Goal: Find specific page/section: Find specific page/section

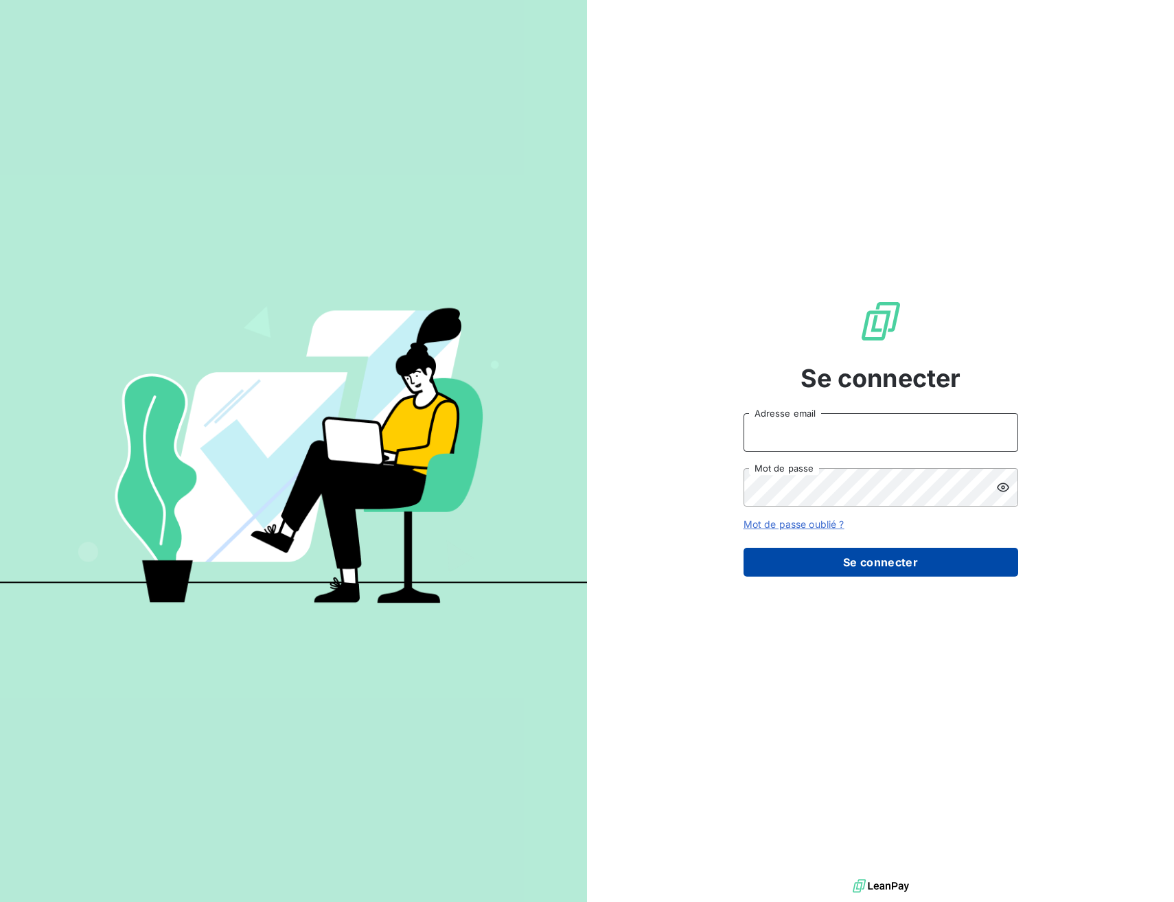
type input "[EMAIL_ADDRESS][DOMAIN_NAME]"
click at [870, 564] on button "Se connecter" at bounding box center [880, 562] width 275 height 29
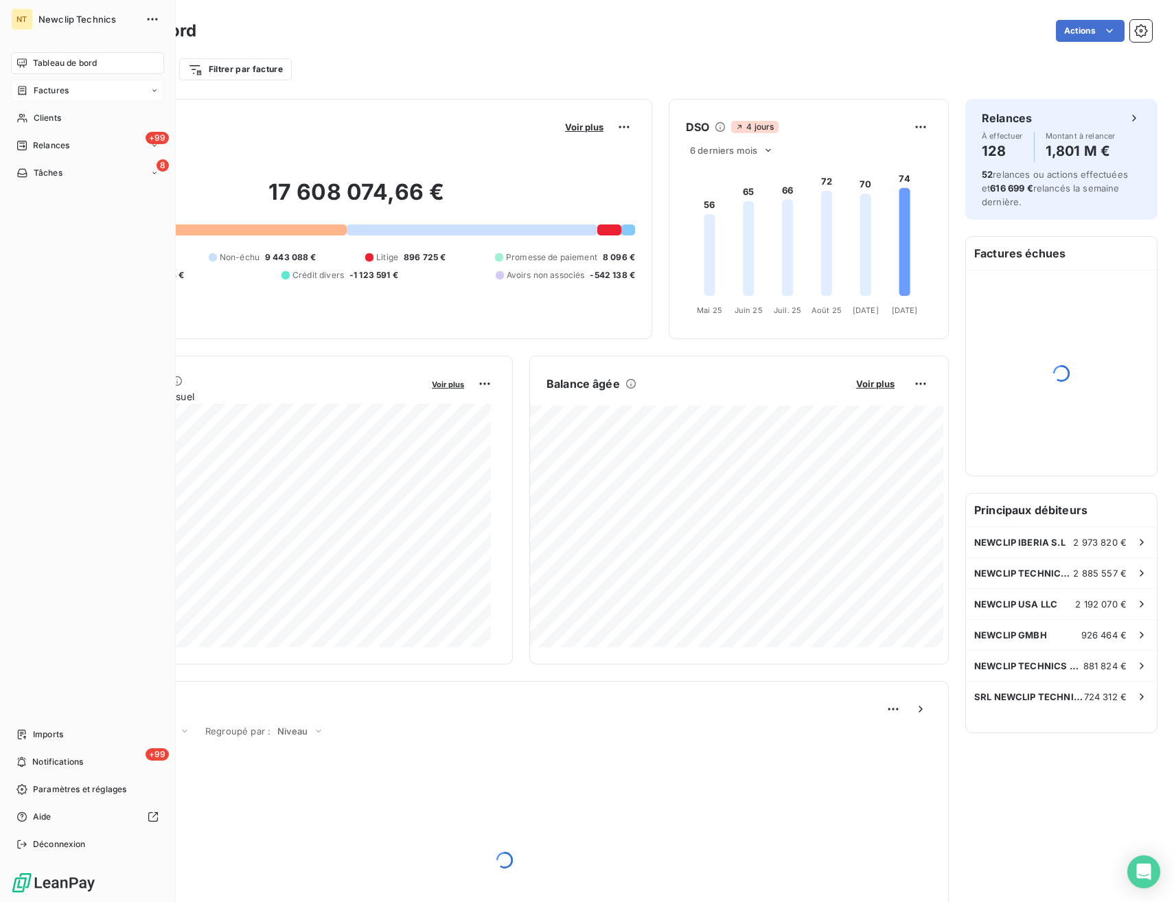
click at [56, 91] on span "Factures" at bounding box center [51, 90] width 35 height 12
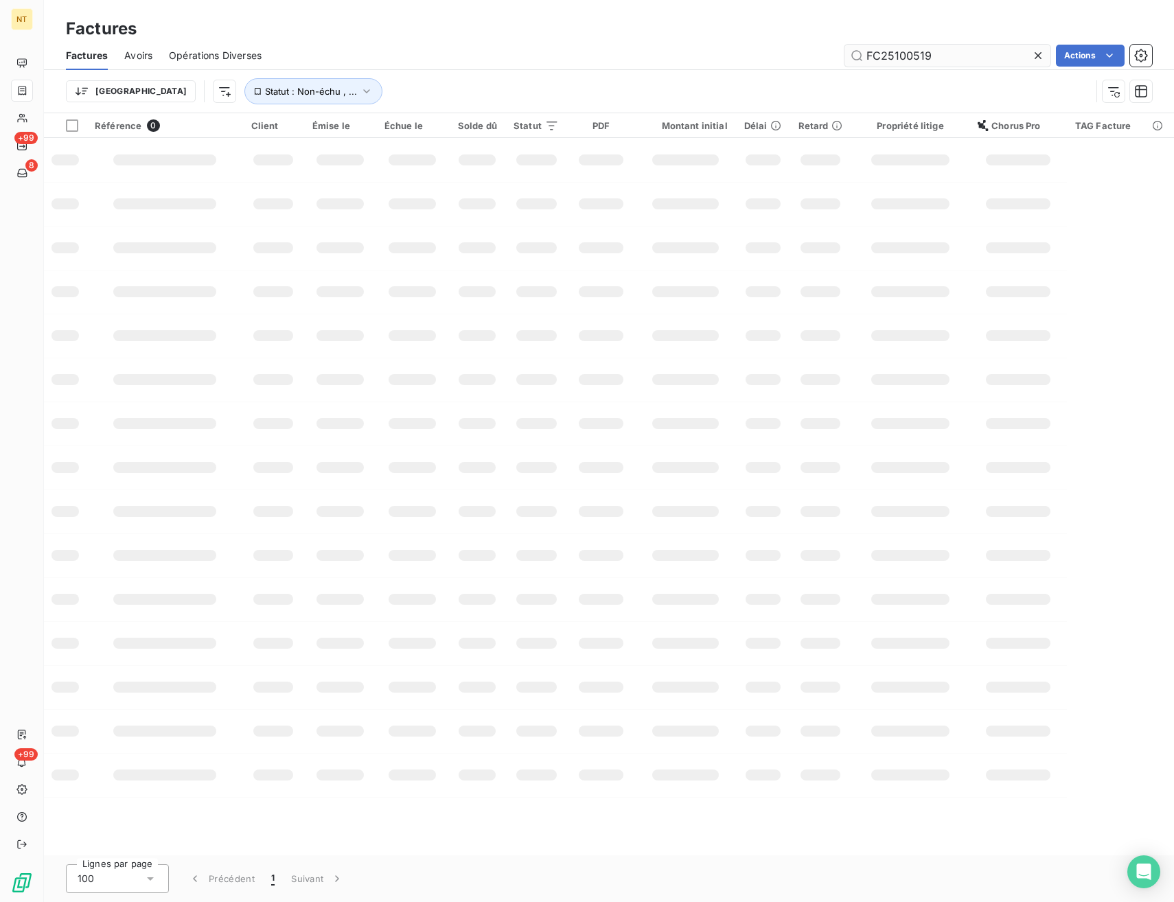
click at [922, 59] on input "FC25100519" at bounding box center [947, 56] width 206 height 22
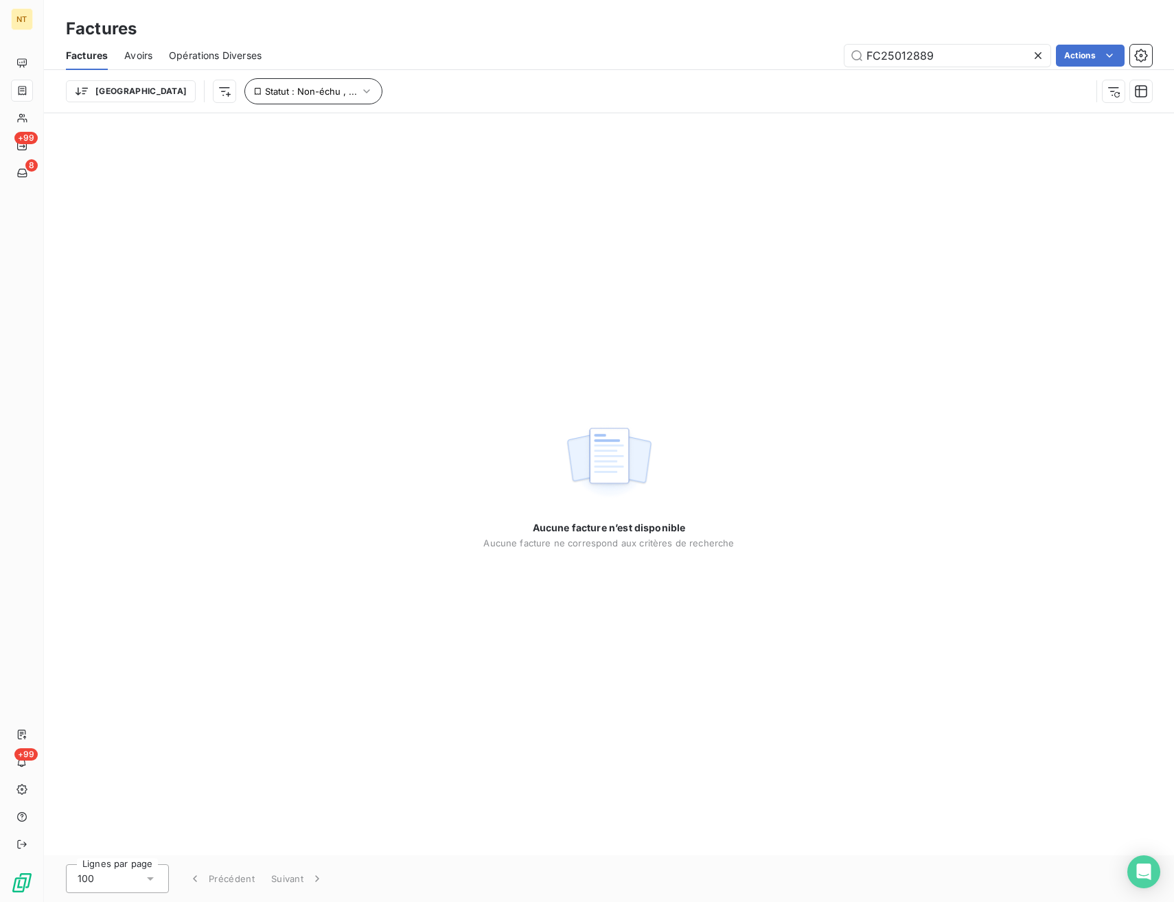
type input "FC25012889"
click at [360, 93] on icon "button" at bounding box center [367, 91] width 14 height 14
click at [417, 122] on span "échue" at bounding box center [415, 127] width 33 height 12
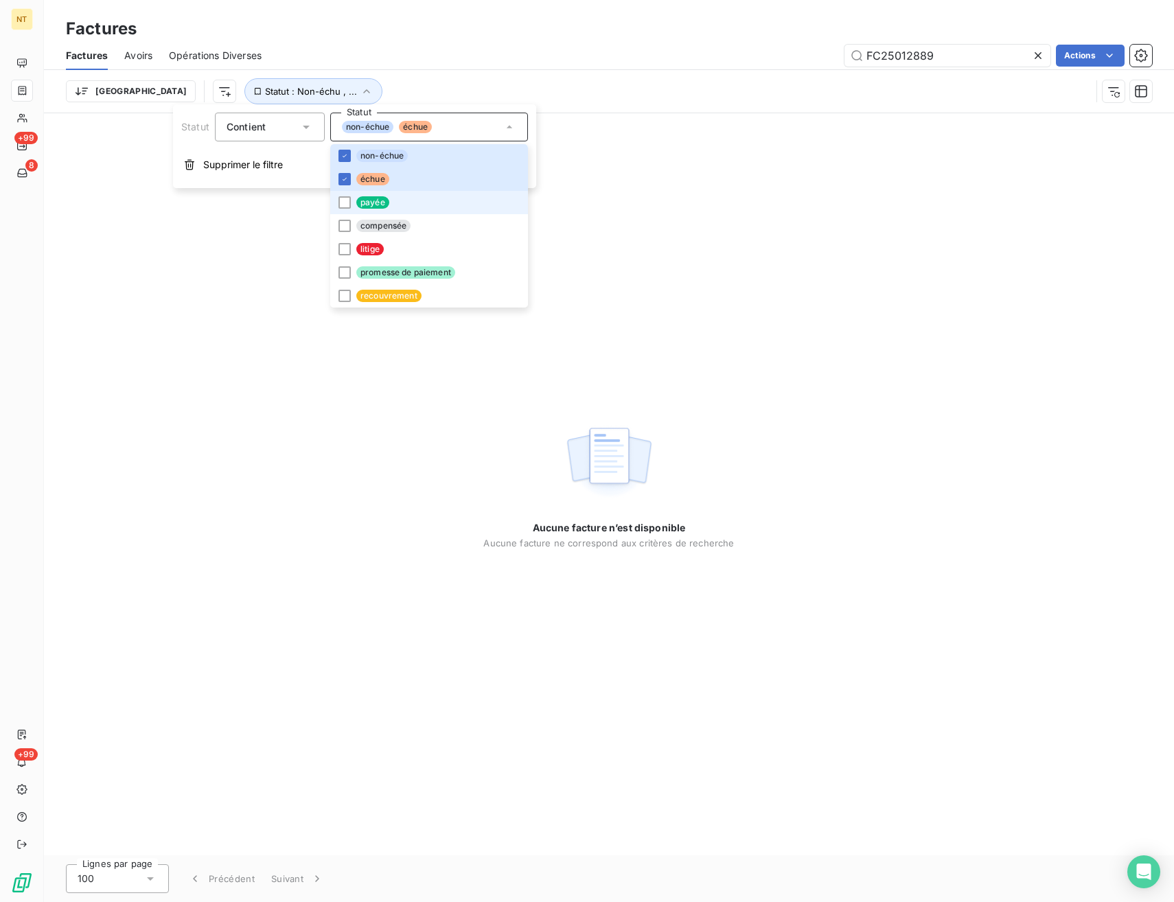
click at [391, 201] on li "payée" at bounding box center [429, 202] width 198 height 23
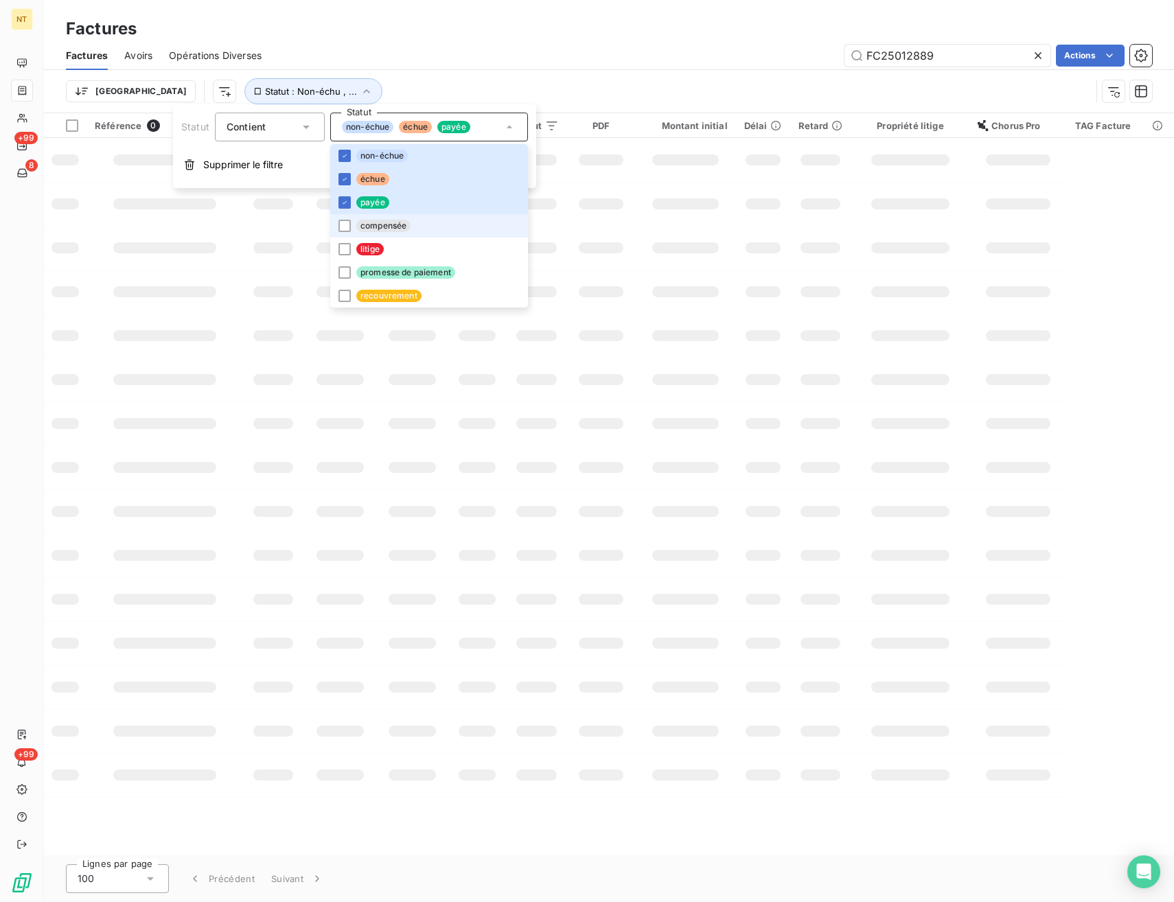
click at [394, 222] on span "compensée" at bounding box center [383, 226] width 54 height 12
click at [398, 247] on li "litige" at bounding box center [429, 248] width 198 height 23
drag, startPoint x: 391, startPoint y: 274, endPoint x: 395, endPoint y: 295, distance: 21.8
click at [391, 273] on span "promesse de paiement" at bounding box center [405, 272] width 99 height 12
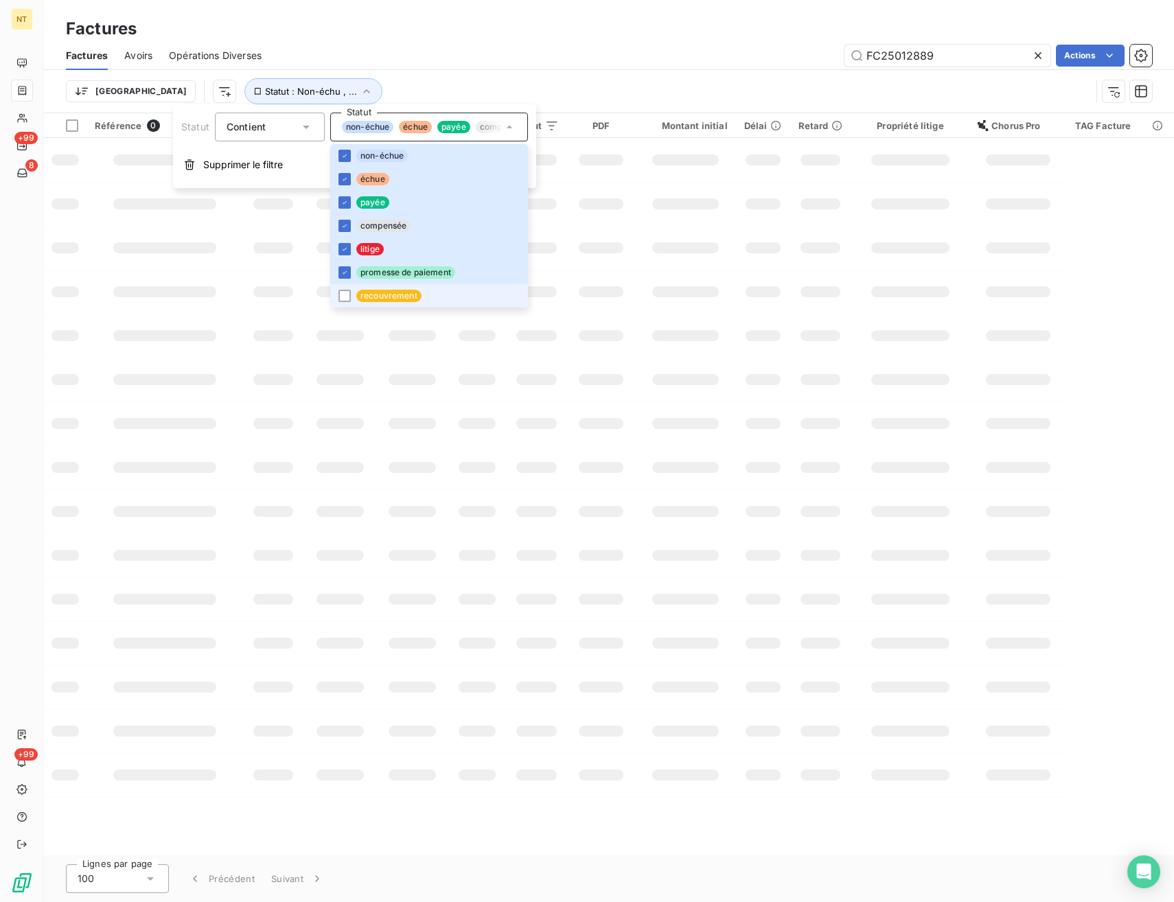
click at [395, 297] on span "recouvrement" at bounding box center [388, 296] width 65 height 12
click at [605, 58] on div "FC25012889 Actions" at bounding box center [715, 56] width 874 height 22
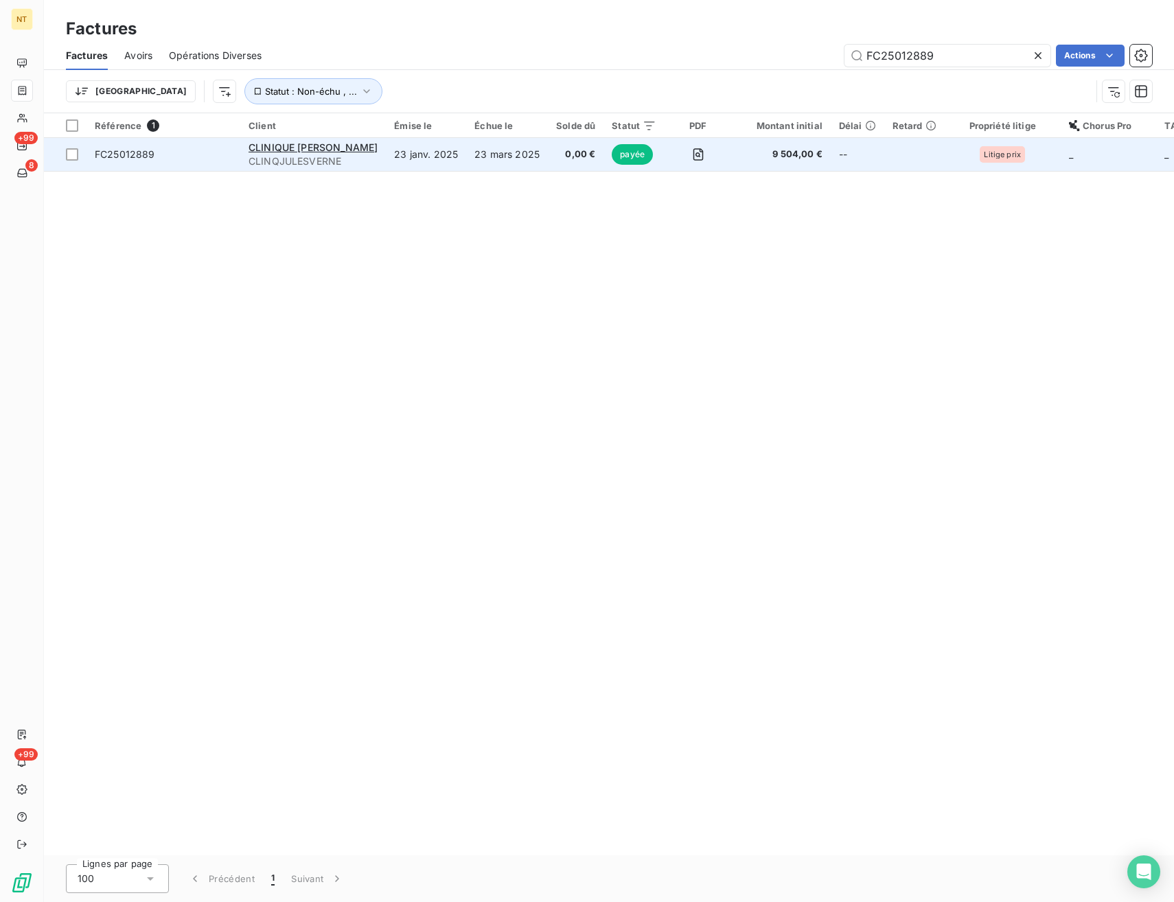
click at [187, 160] on span "FC25012889" at bounding box center [163, 155] width 137 height 14
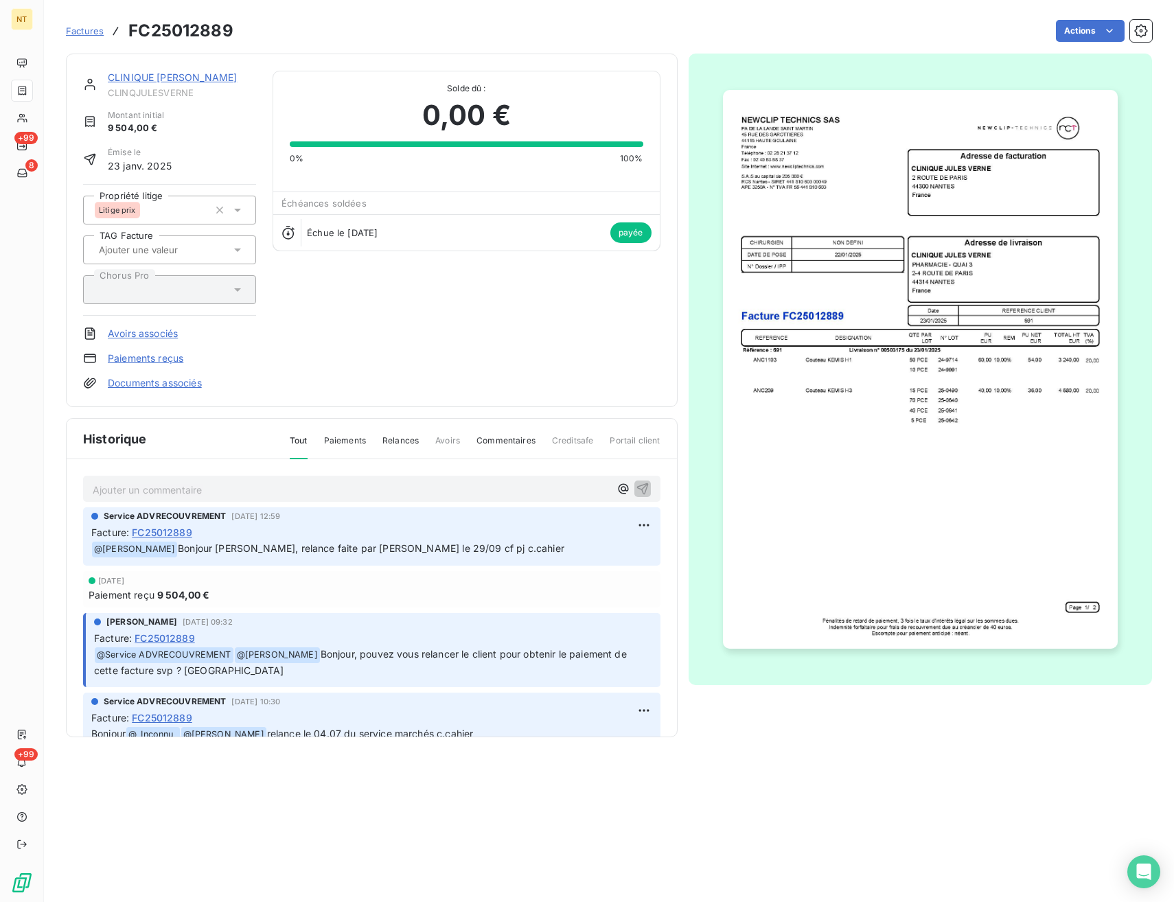
click at [185, 78] on link "CLINIQUE [PERSON_NAME]" at bounding box center [172, 77] width 129 height 12
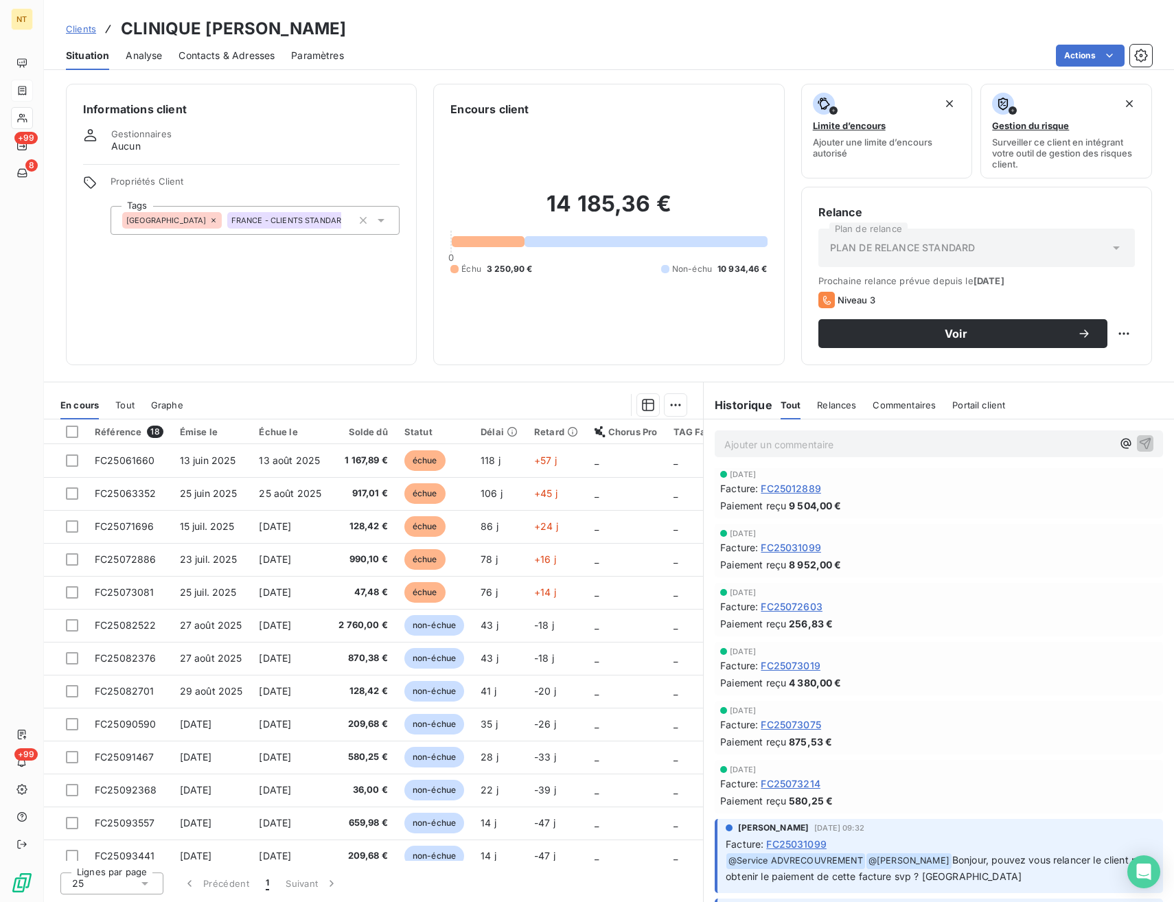
scroll to position [206, 0]
